Goal: Transaction & Acquisition: Purchase product/service

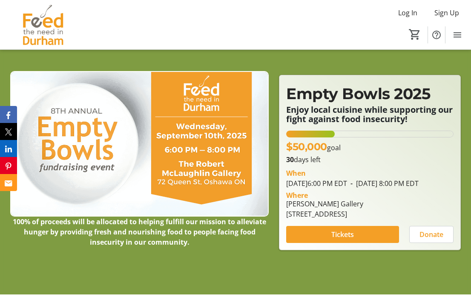
scroll to position [52, 0]
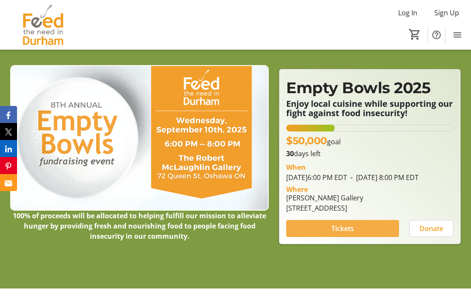
click at [382, 233] on span at bounding box center [342, 228] width 113 height 20
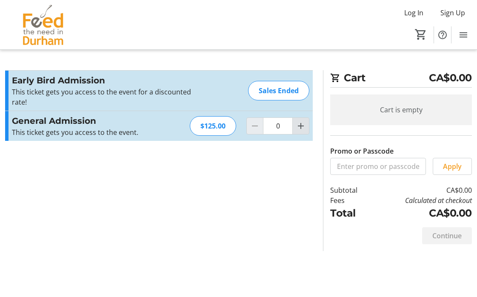
click at [302, 125] on mat-icon "Increment by one" at bounding box center [301, 126] width 10 height 10
type input "1"
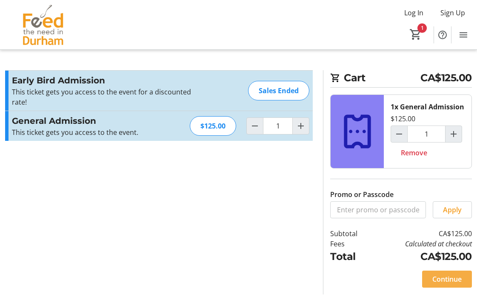
click at [454, 276] on span "Continue" at bounding box center [446, 279] width 29 height 10
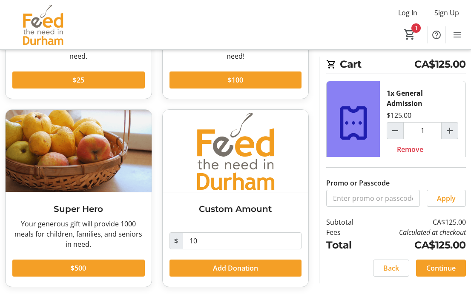
scroll to position [164, 0]
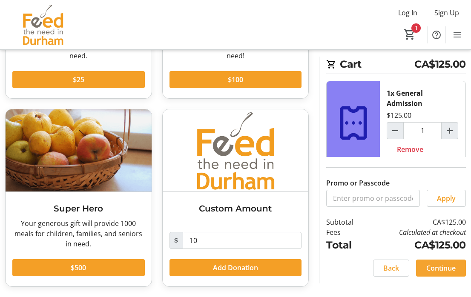
click at [447, 271] on span "Continue" at bounding box center [440, 268] width 29 height 10
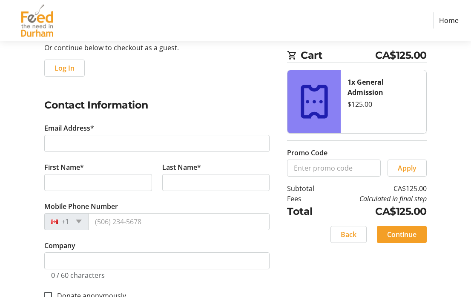
scroll to position [100, 0]
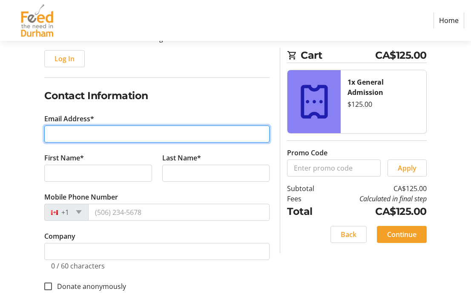
click at [221, 139] on input "Email Address*" at bounding box center [156, 134] width 225 height 17
type input "[EMAIL_ADDRESS][DOMAIN_NAME]"
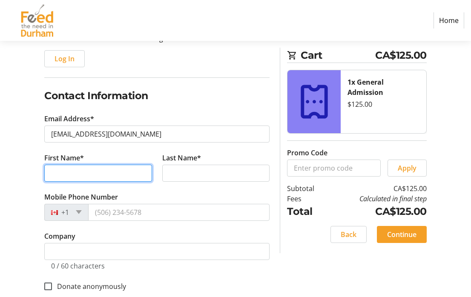
type input "[PERSON_NAME]"
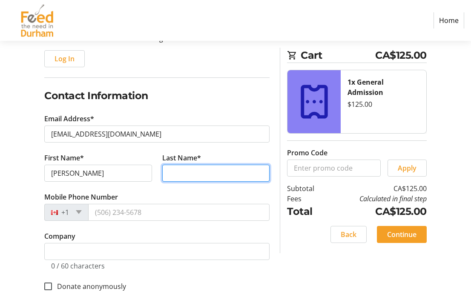
type input "[PERSON_NAME]"
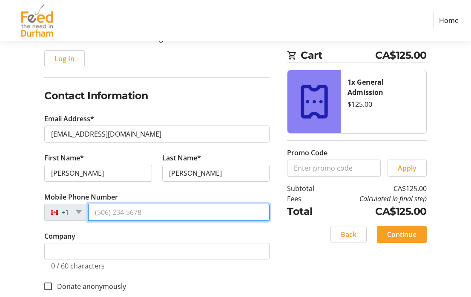
type input "[PHONE_NUMBER]"
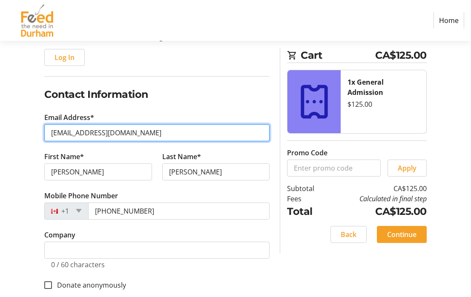
scroll to position [114, 0]
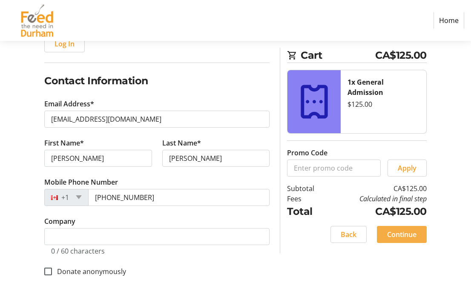
click at [412, 239] on span "Continue" at bounding box center [401, 234] width 29 height 10
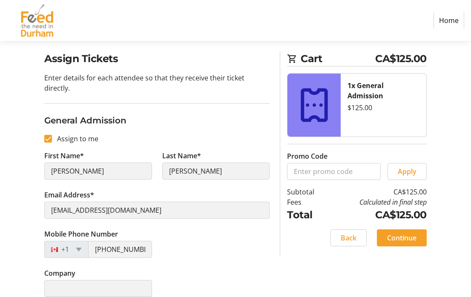
scroll to position [60, 0]
click at [405, 242] on span "Continue" at bounding box center [401, 238] width 29 height 10
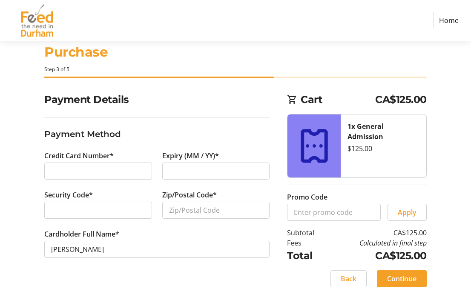
scroll to position [20, 0]
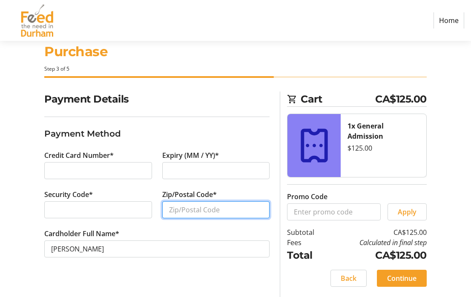
click at [179, 208] on input "Zip/Postal Code*" at bounding box center [216, 209] width 108 height 17
type input "L1R3R6"
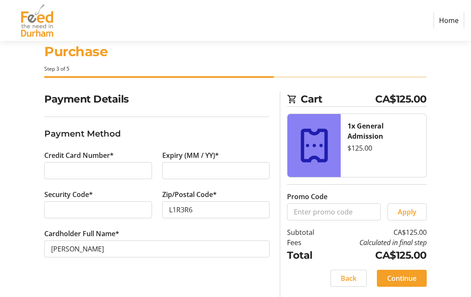
click at [194, 271] on section "Payment Details Payment Method Credit Card Number* Expiry (MM / YY)* Security C…" at bounding box center [156, 184] width 225 height 187
click at [405, 286] on span at bounding box center [402, 278] width 50 height 20
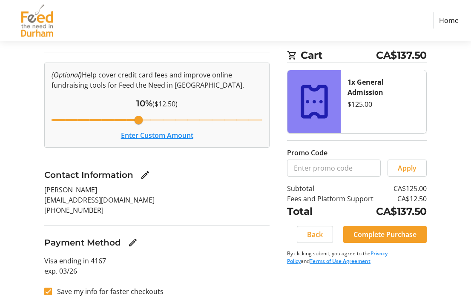
scroll to position [94, 0]
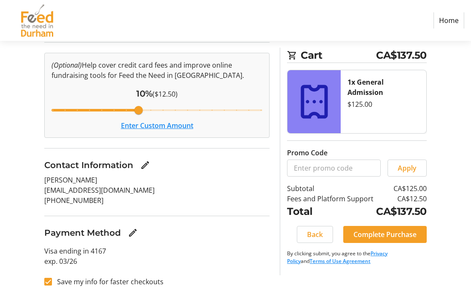
click at [165, 128] on button "Enter Custom Amount" at bounding box center [157, 125] width 72 height 10
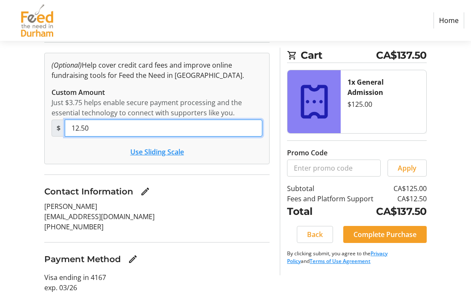
drag, startPoint x: 94, startPoint y: 129, endPoint x: 71, endPoint y: 128, distance: 23.8
click at [71, 128] on input "12.50" at bounding box center [163, 128] width 197 height 17
type input "20.00"
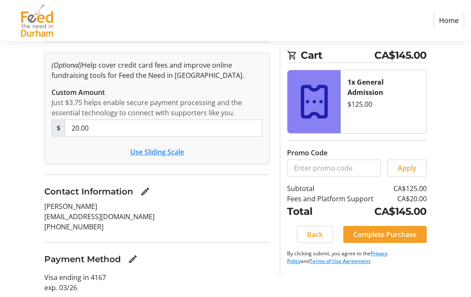
click at [186, 206] on p "[PERSON_NAME]" at bounding box center [156, 206] width 225 height 10
click at [368, 234] on span "Complete Purchase" at bounding box center [384, 234] width 63 height 10
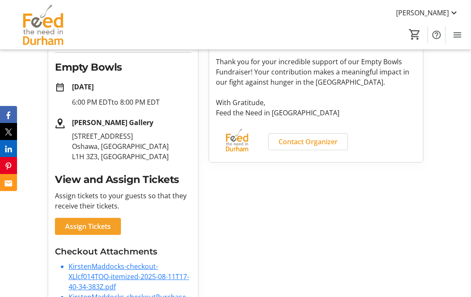
scroll to position [201, 0]
